Goal: Information Seeking & Learning: Learn about a topic

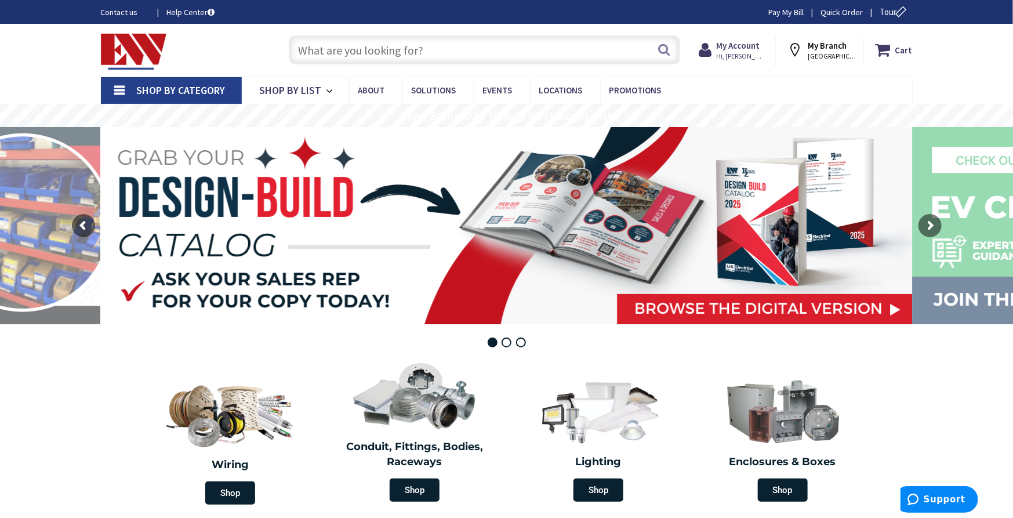
click at [442, 50] on input "text" at bounding box center [484, 49] width 391 height 29
type input "4' led"
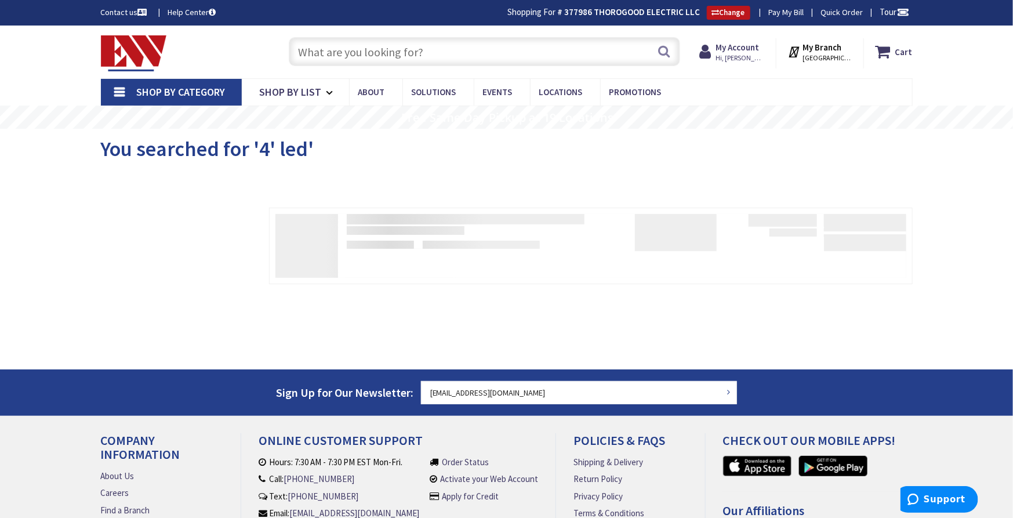
click at [383, 49] on input "text" at bounding box center [484, 51] width 391 height 29
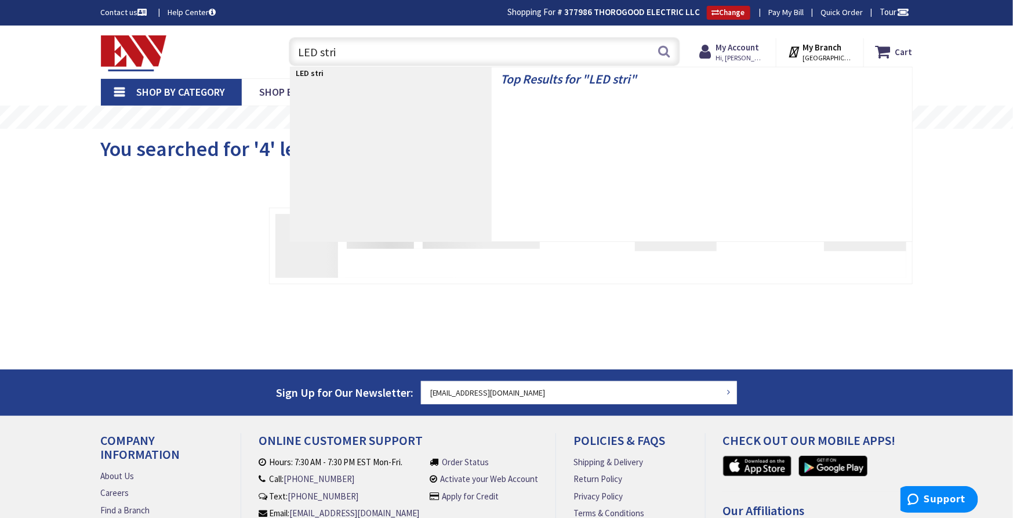
type input "LED strip"
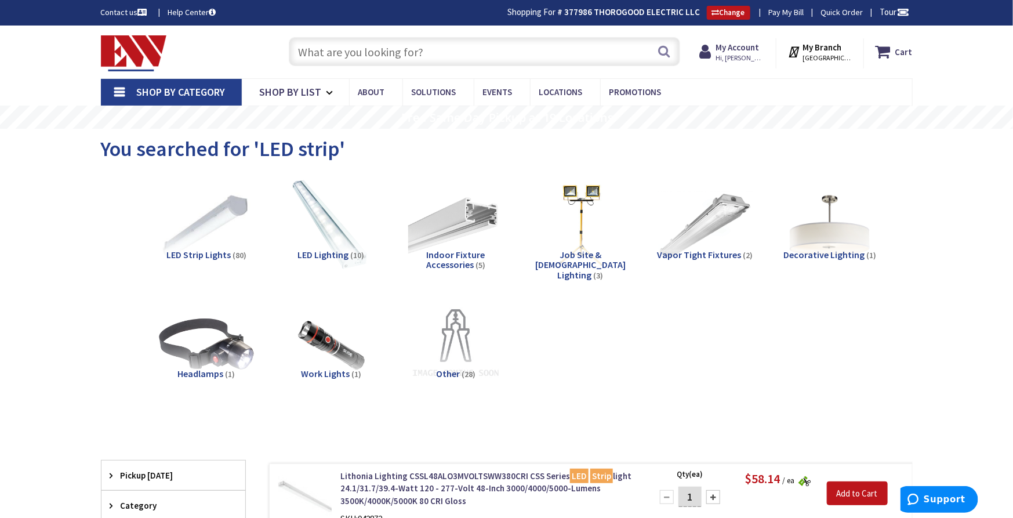
click at [424, 44] on input "text" at bounding box center [484, 51] width 391 height 29
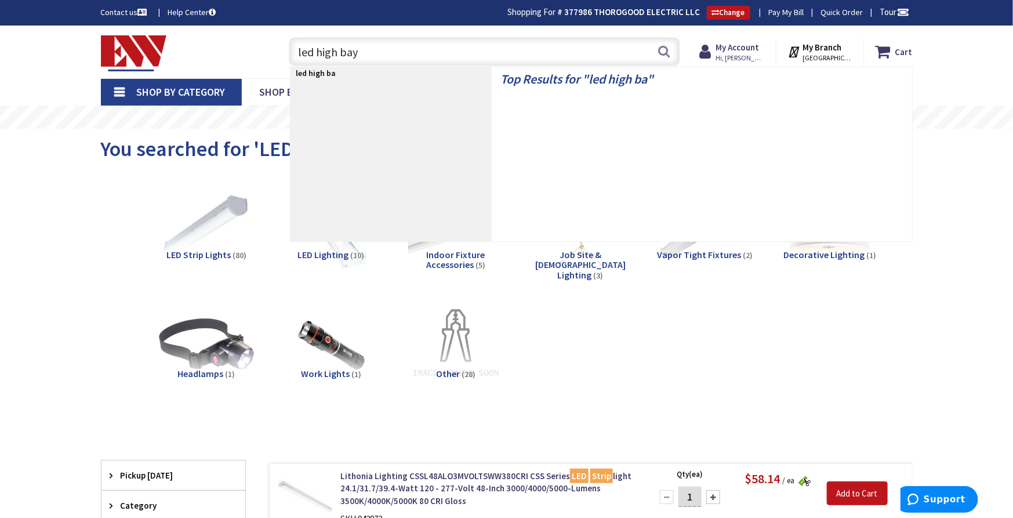
type input "led high bay"
